Goal: Find specific page/section: Find specific page/section

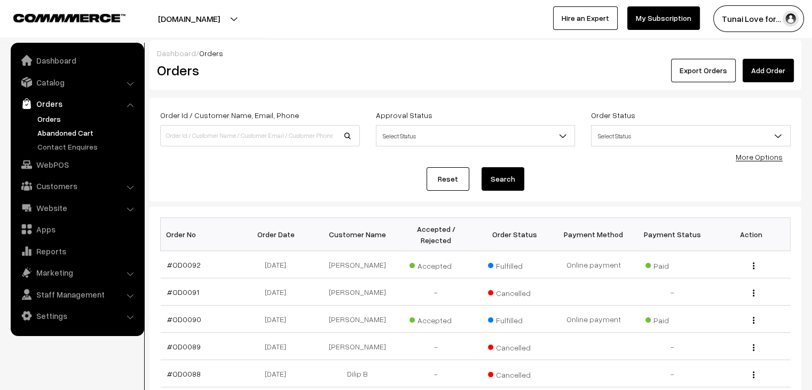
click at [64, 131] on link "Abandoned Cart" at bounding box center [88, 132] width 106 height 11
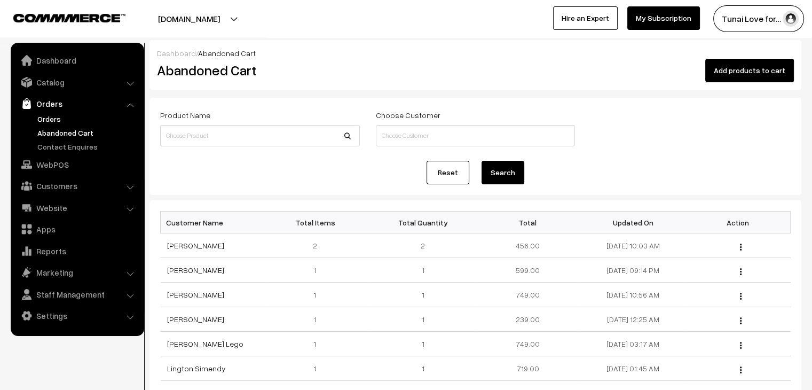
click at [42, 118] on link "Orders" at bounding box center [88, 118] width 106 height 11
